Goal: Check status: Check status

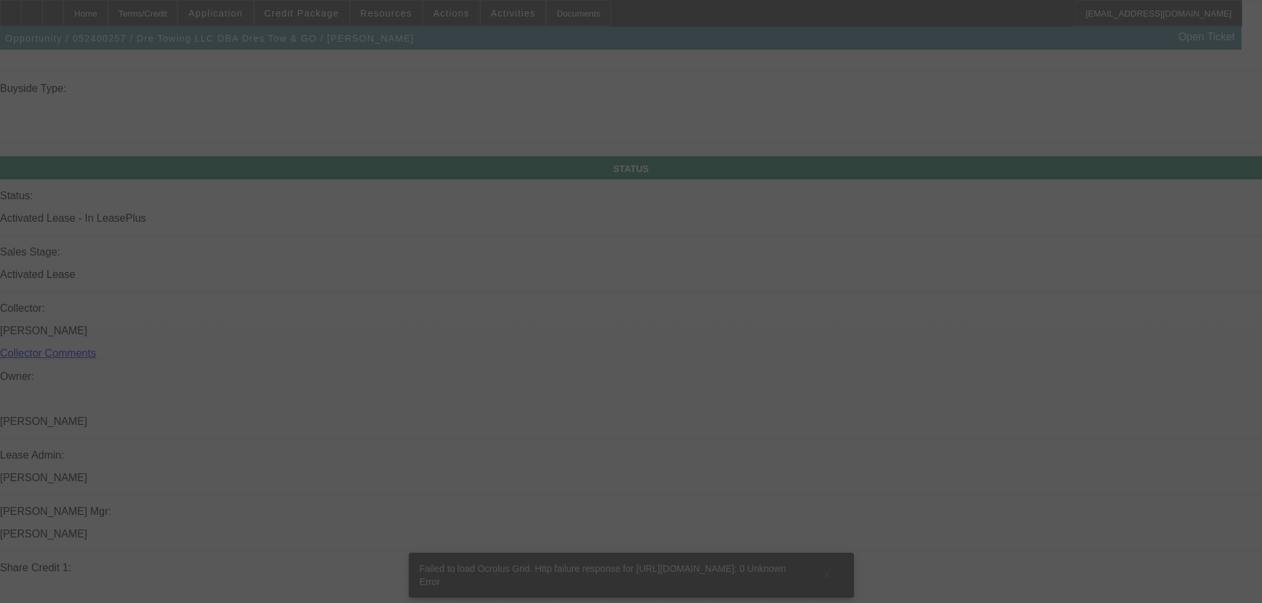
scroll to position [1610, 0]
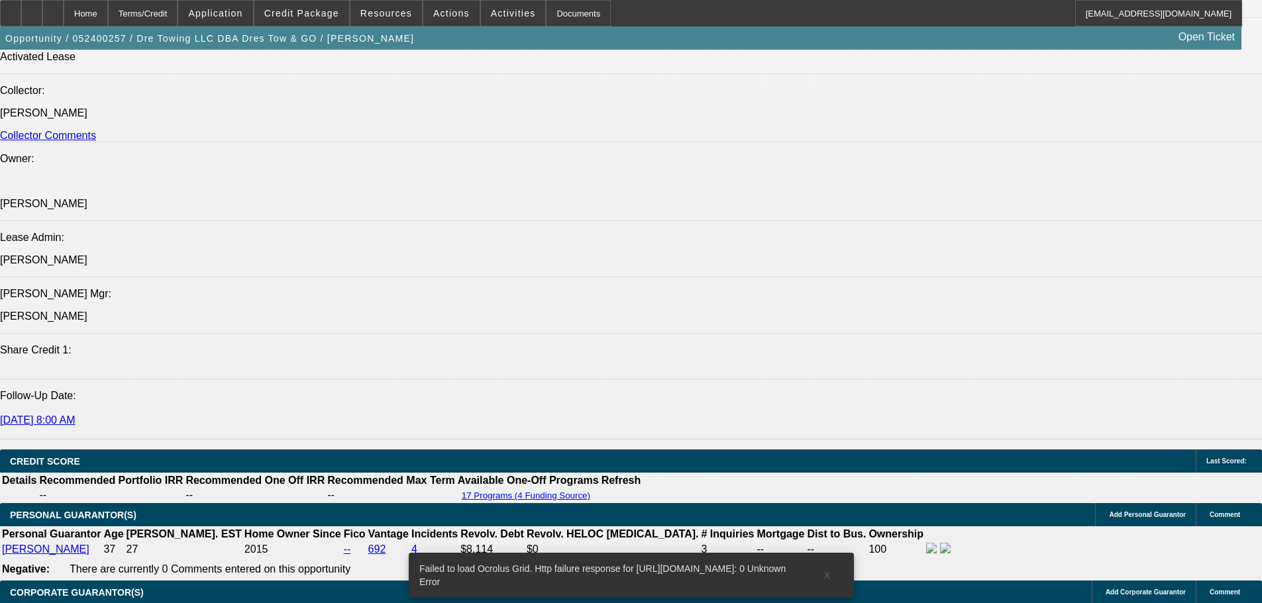
select select "0"
select select "2"
select select "0.1"
select select "0"
select select "2"
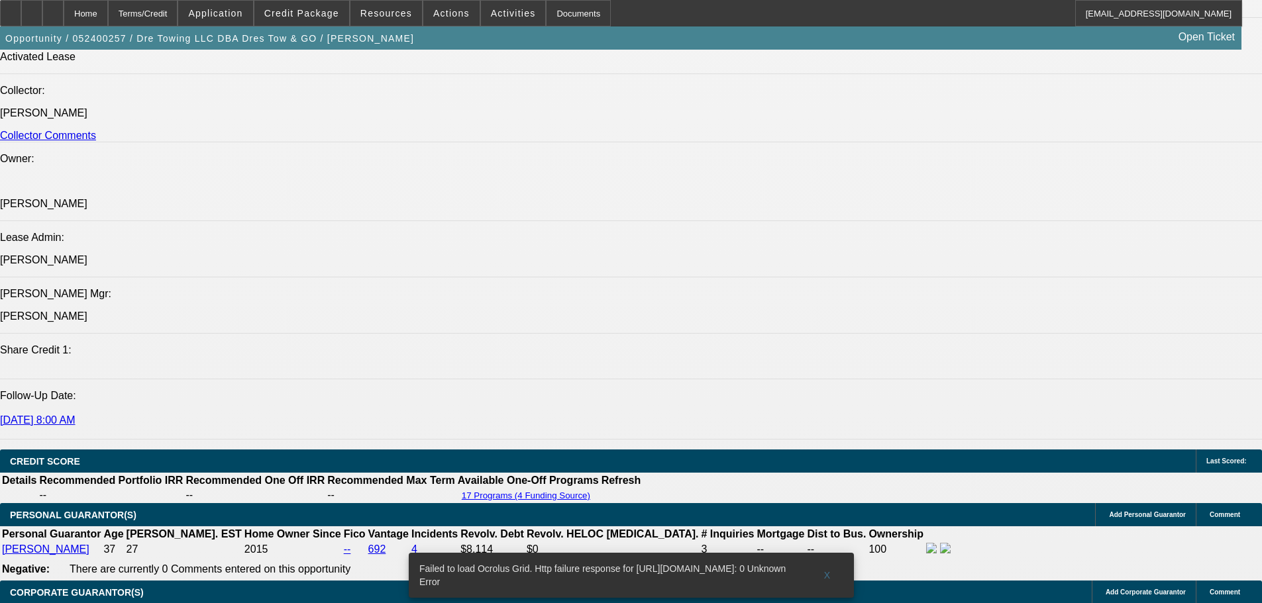
select select "0.1"
select select "0"
select select "2"
select select "0.1"
select select "0"
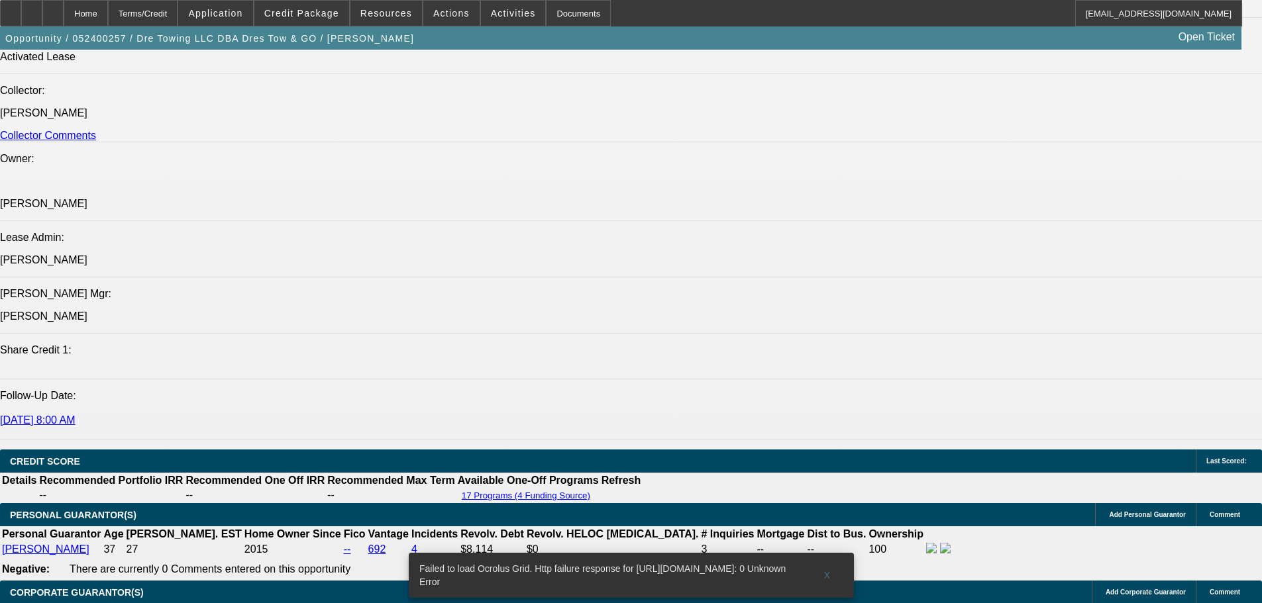
select select "2"
select select "0.1"
select select "1"
select select "2"
select select "4"
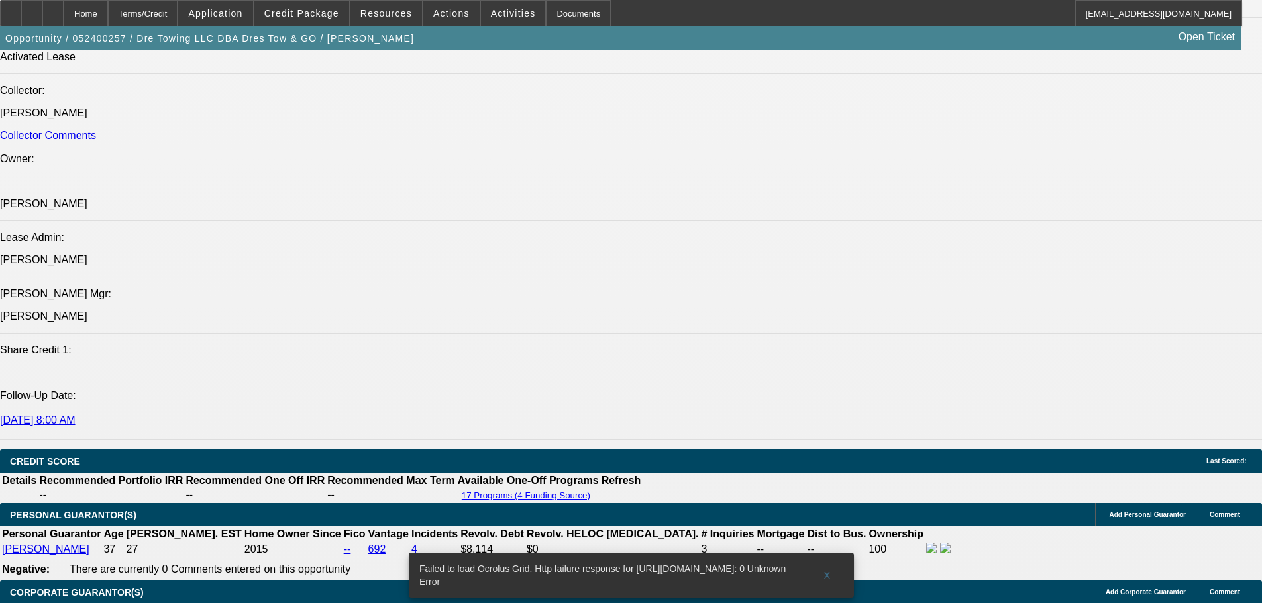
select select "1"
select select "2"
select select "4"
select select "1"
select select "2"
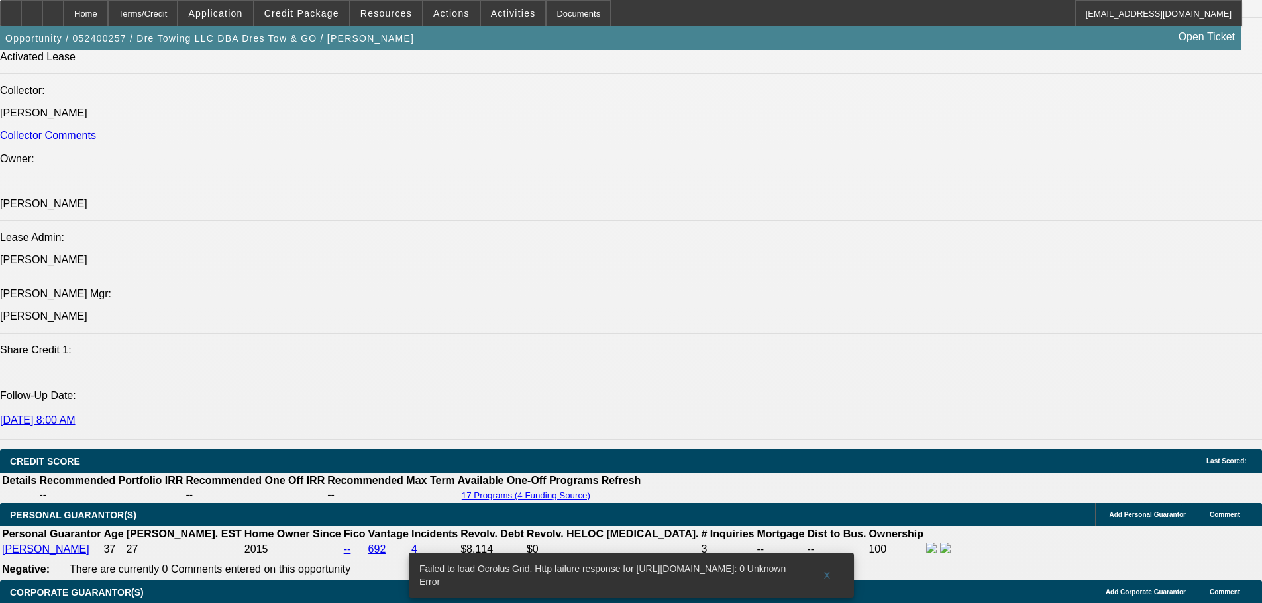
select select "4"
select select "1"
select select "2"
select select "4"
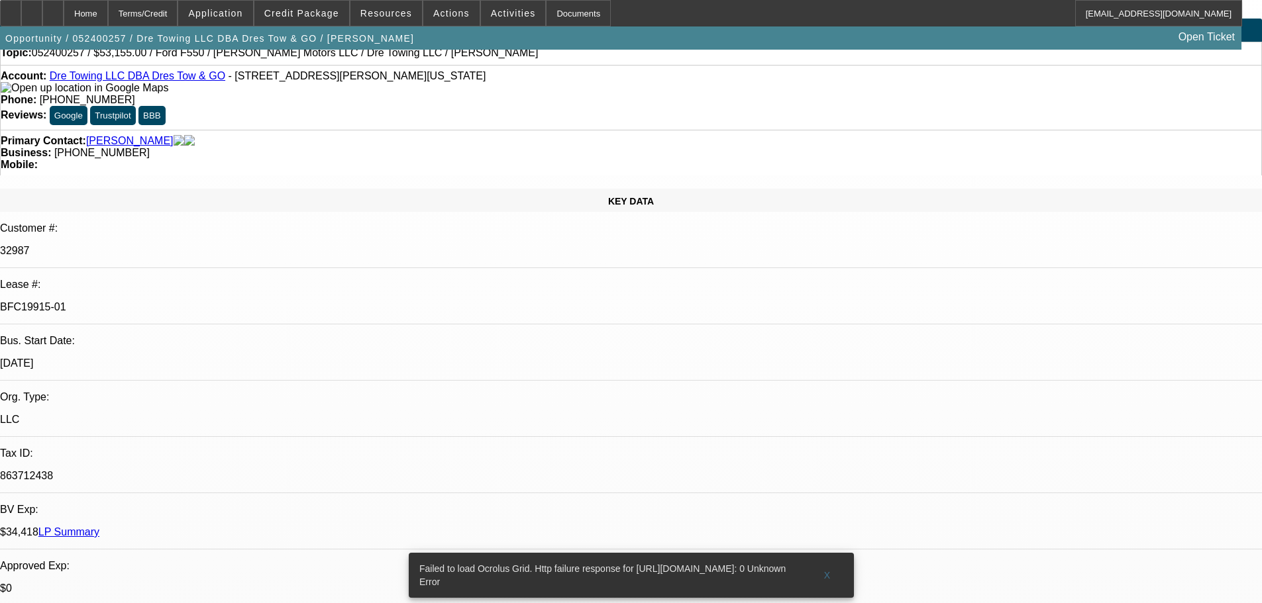
scroll to position [0, 0]
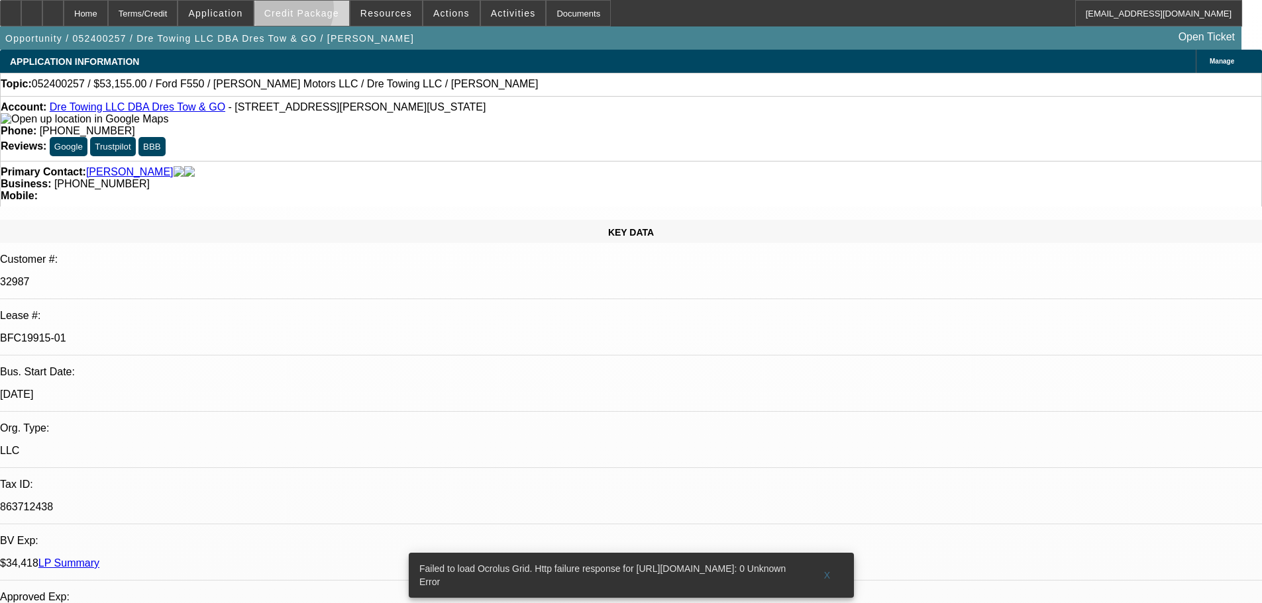
click at [306, 12] on span "Credit Package" at bounding box center [301, 13] width 75 height 11
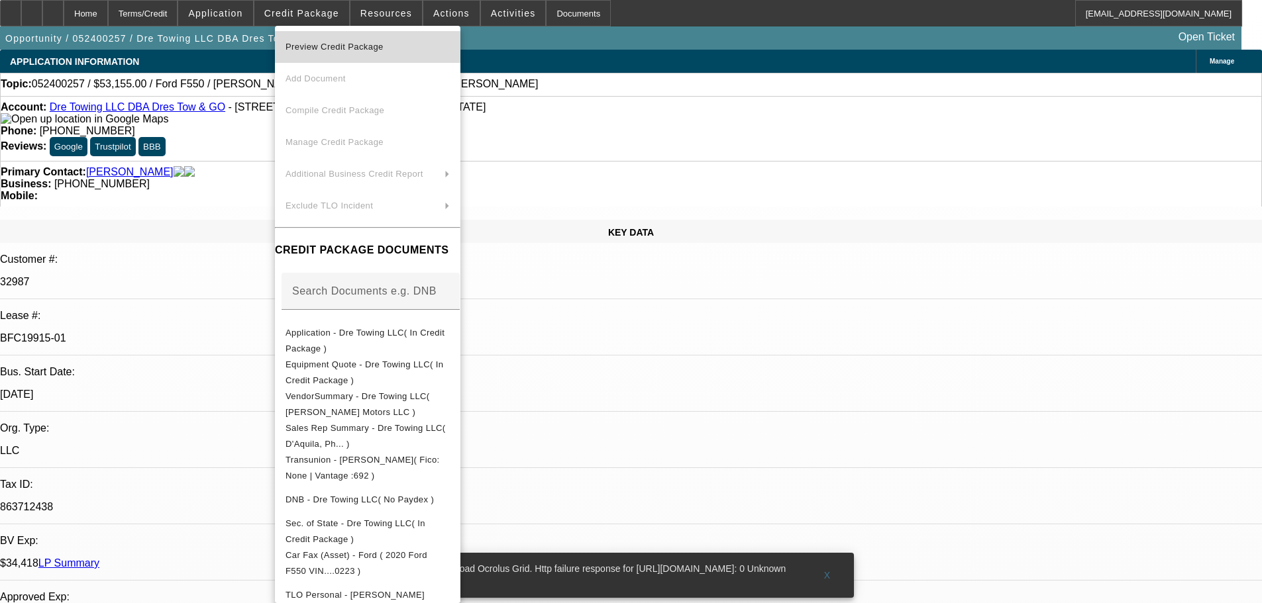
click at [332, 42] on span "Preview Credit Package" at bounding box center [334, 47] width 98 height 10
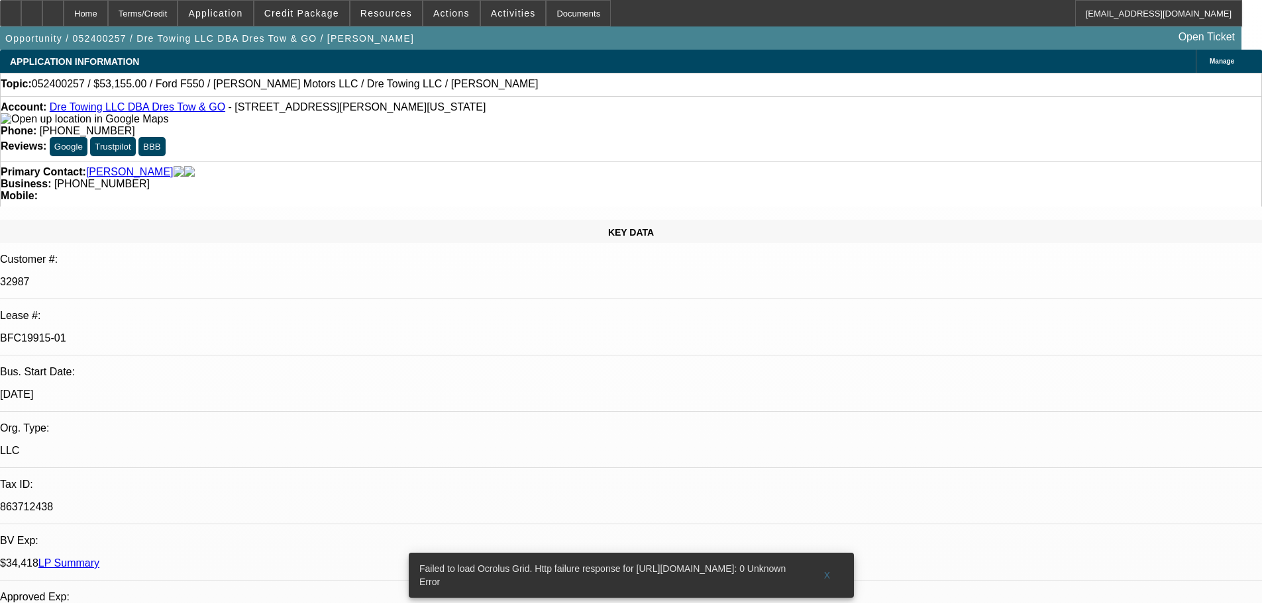
drag, startPoint x: 154, startPoint y: 222, endPoint x: 211, endPoint y: 223, distance: 57.0
click at [211, 333] on div "BFC19915-01" at bounding box center [631, 339] width 1262 height 12
